Goal: Connect with others: Connect with other users

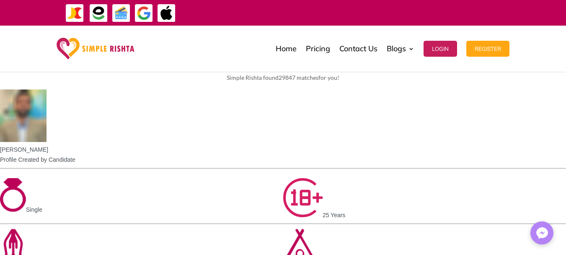
scroll to position [437, 0]
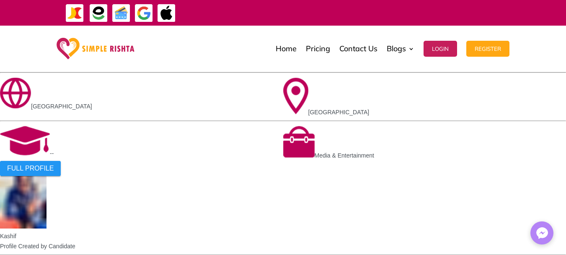
scroll to position [648, 0]
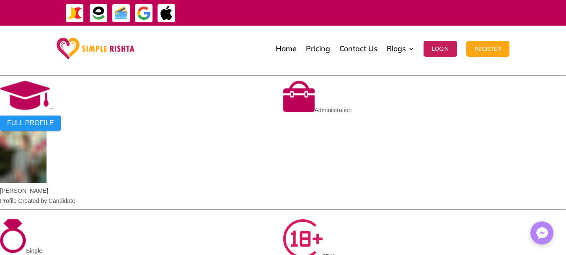
scroll to position [721, 0]
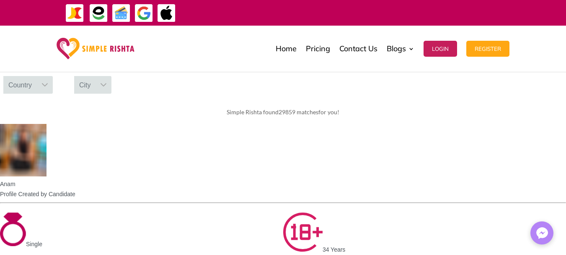
scroll to position [382, 0]
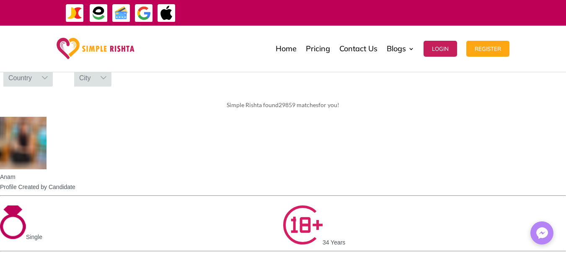
scroll to position [491, 0]
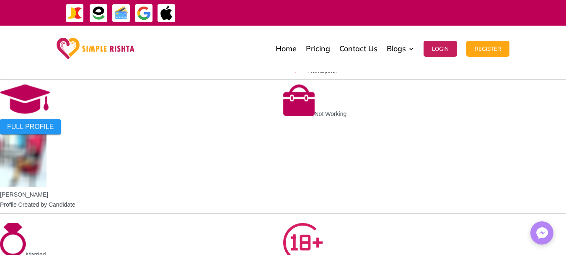
scroll to position [676, 0]
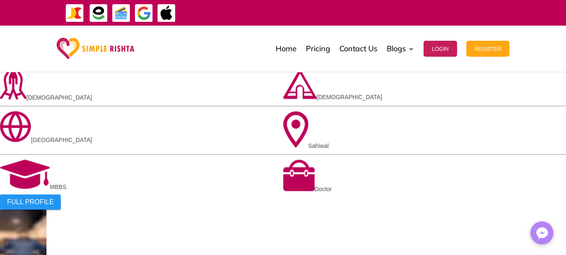
scroll to position [521, 0]
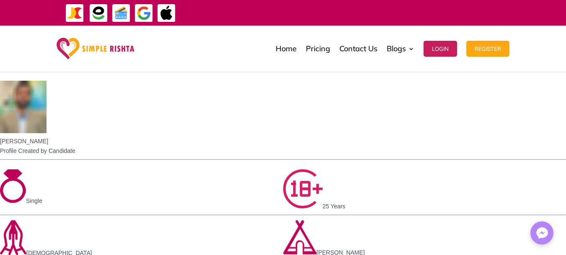
scroll to position [419, 0]
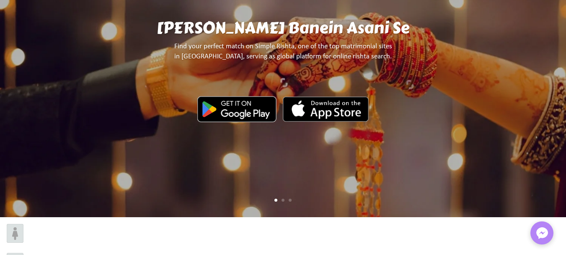
scroll to position [0, 0]
